Goal: Navigation & Orientation: Find specific page/section

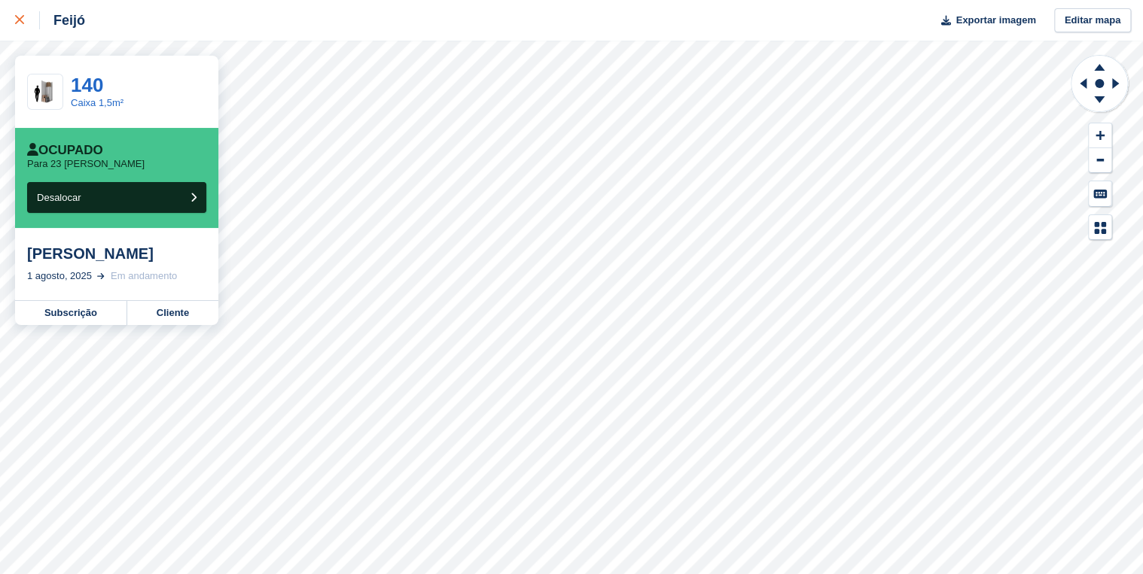
drag, startPoint x: 15, startPoint y: 20, endPoint x: 37, endPoint y: 35, distance: 26.1
click at [16, 20] on icon at bounding box center [19, 19] width 9 height 9
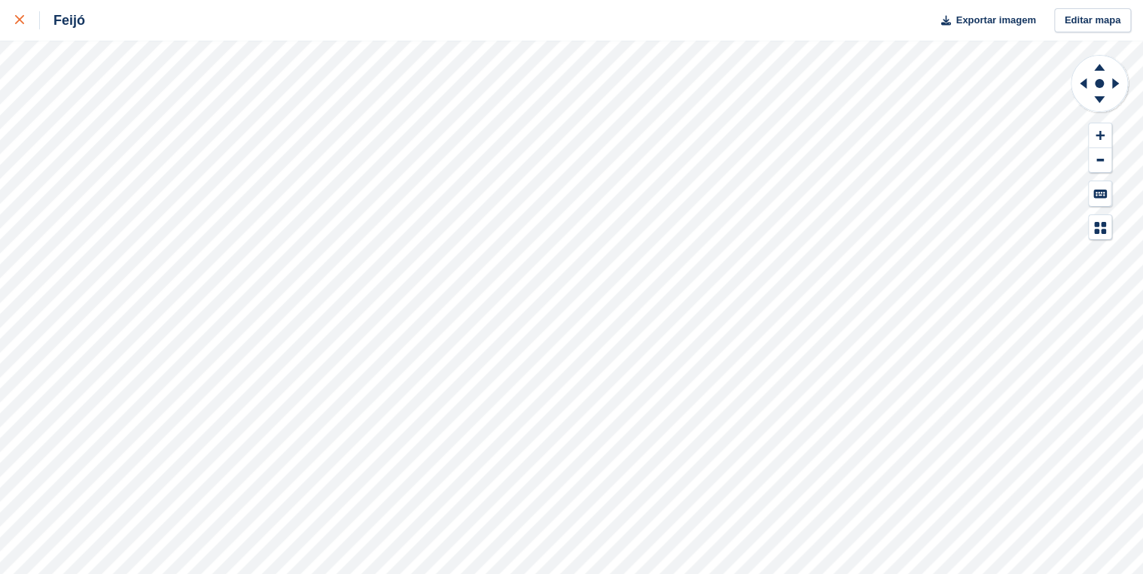
click at [16, 23] on icon at bounding box center [19, 19] width 9 height 9
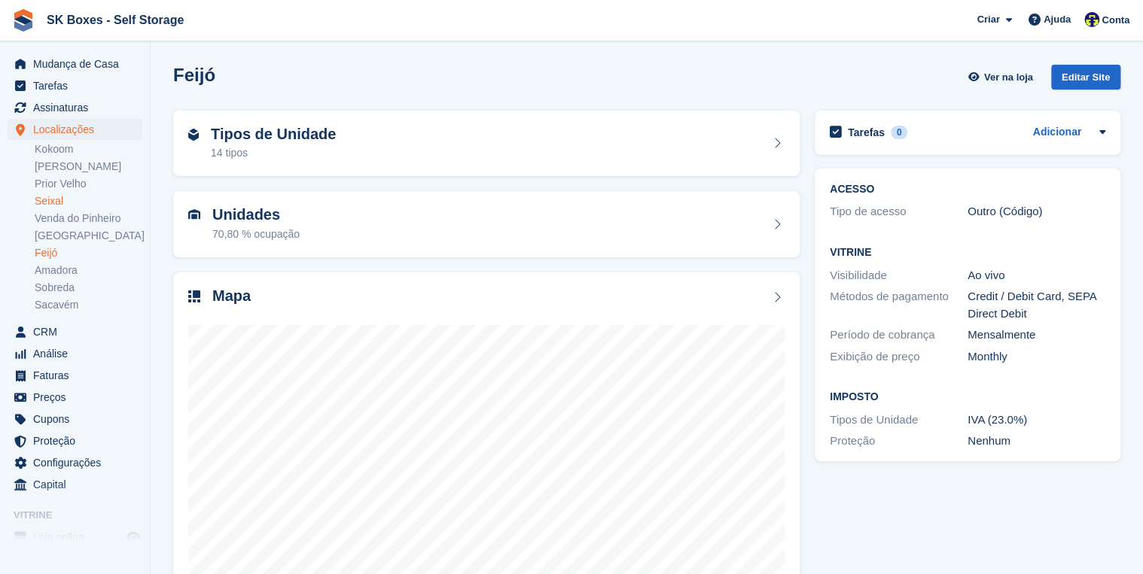
click at [56, 199] on link "Seixal" at bounding box center [89, 201] width 108 height 14
